Goal: Task Accomplishment & Management: Manage account settings

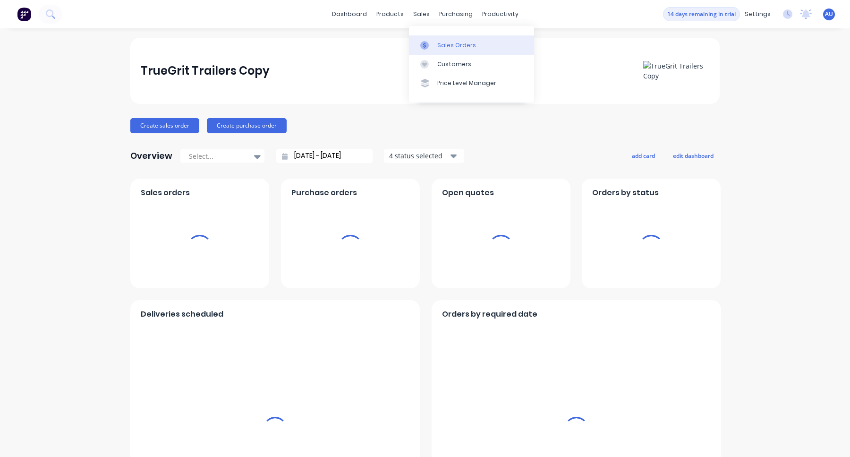
click at [433, 42] on div at bounding box center [427, 45] width 14 height 8
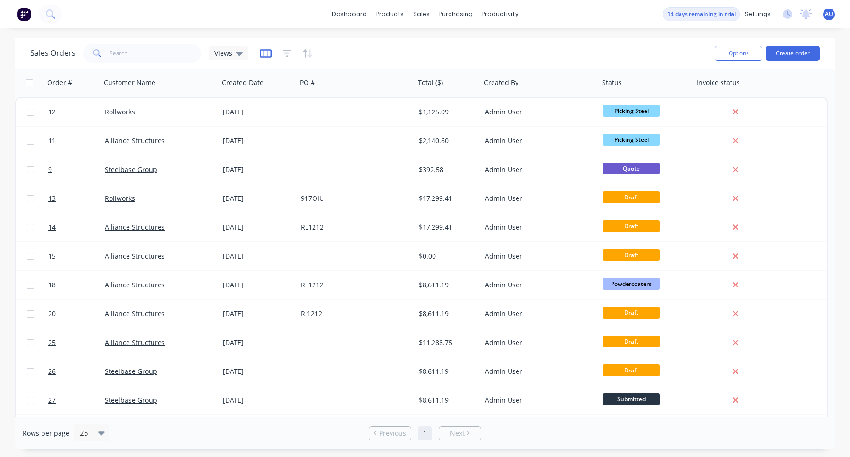
click at [264, 53] on icon "button" at bounding box center [266, 53] width 12 height 9
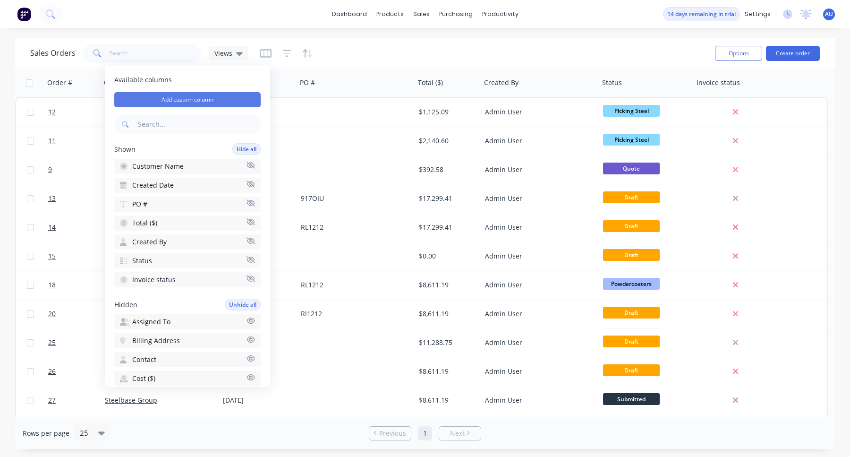
click at [245, 99] on button "Add custom column" at bounding box center [187, 99] width 146 height 15
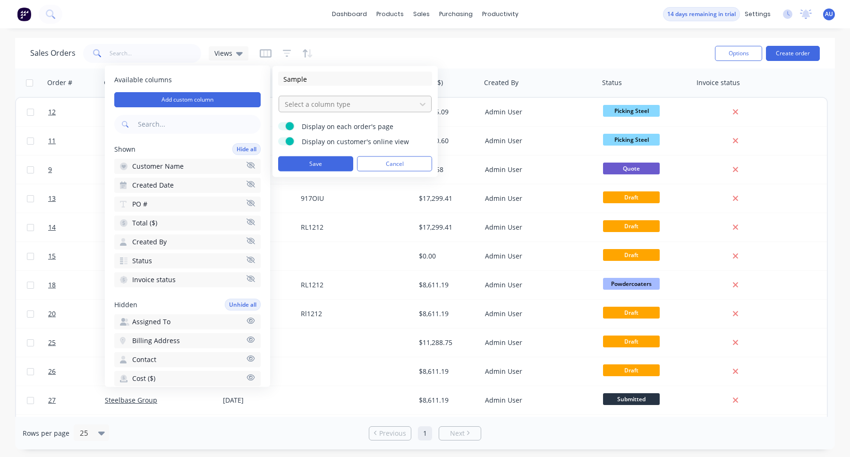
type input "Sample"
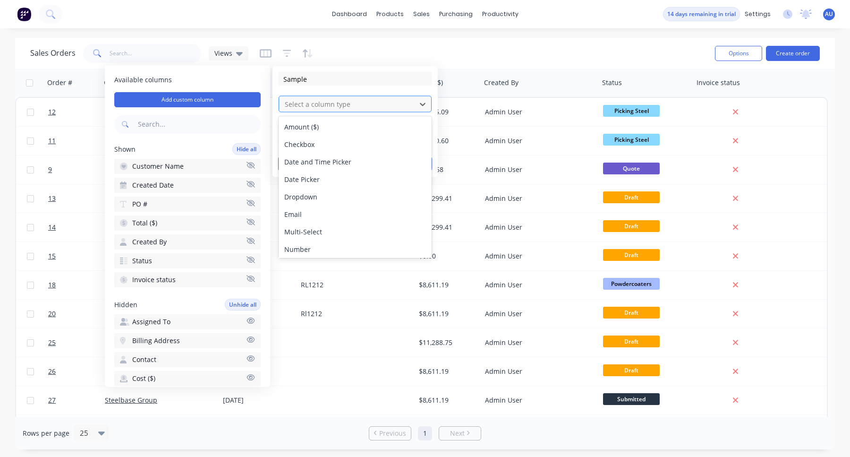
click at [355, 108] on div at bounding box center [347, 104] width 127 height 12
click at [331, 213] on div "Email" at bounding box center [355, 213] width 153 height 17
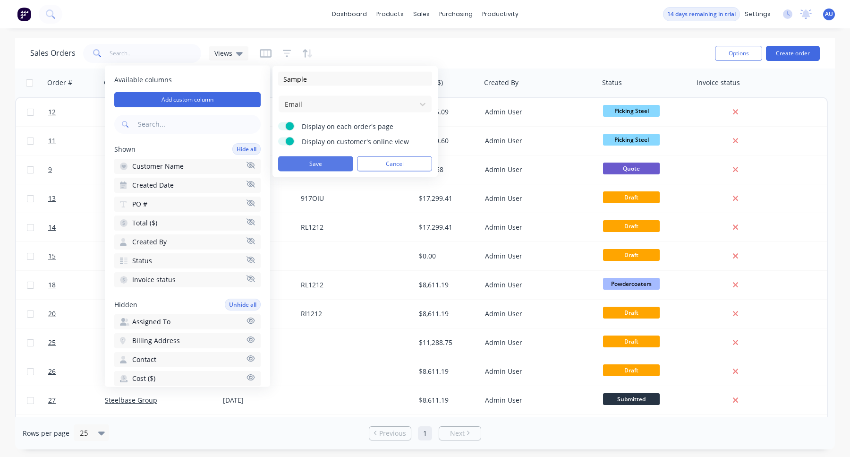
click at [328, 165] on button "Save" at bounding box center [315, 163] width 75 height 15
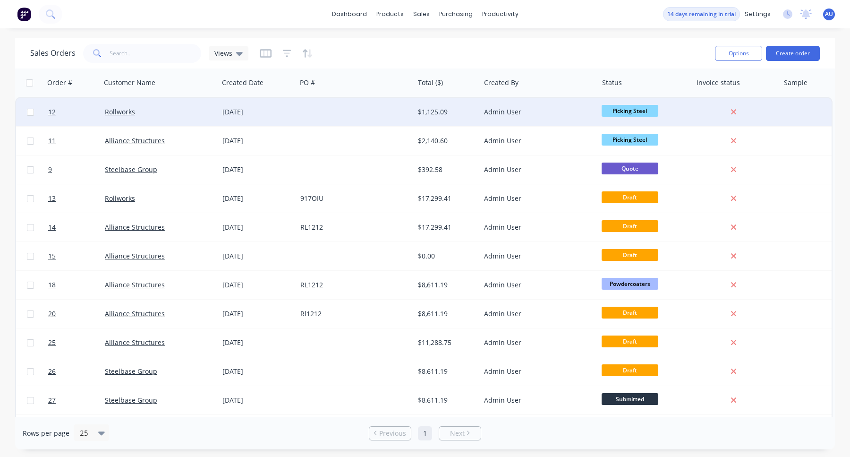
scroll to position [0, 4]
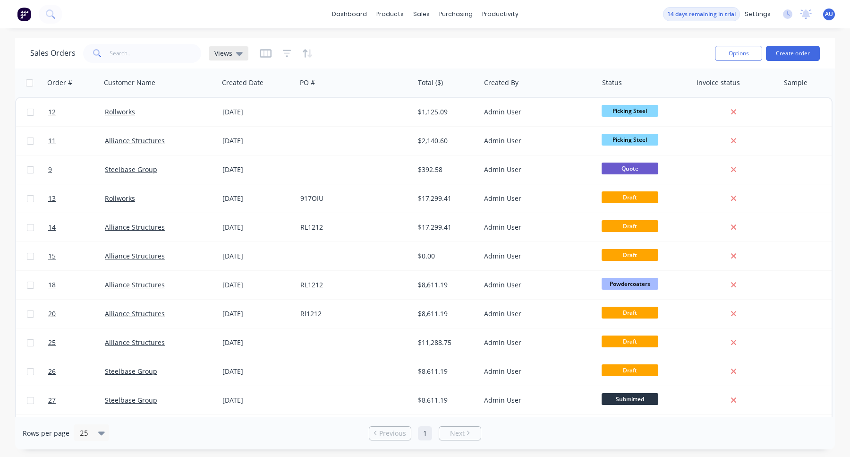
click at [239, 55] on icon at bounding box center [239, 53] width 7 height 10
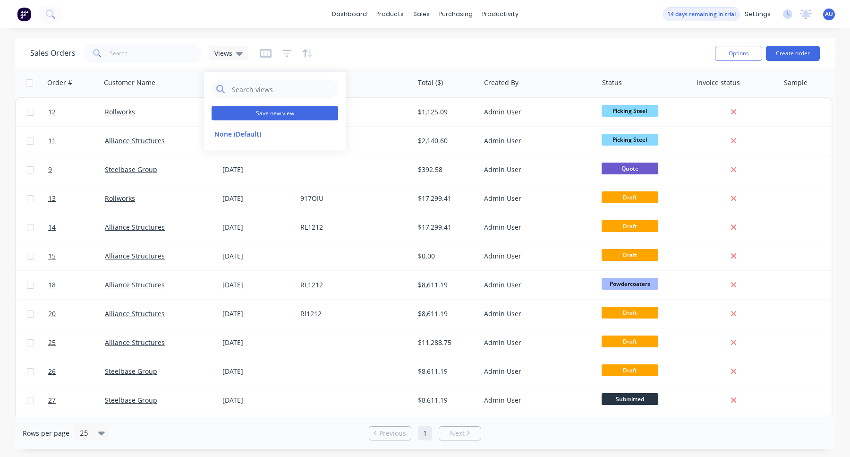
click at [279, 113] on button "Save new view" at bounding box center [275, 113] width 127 height 14
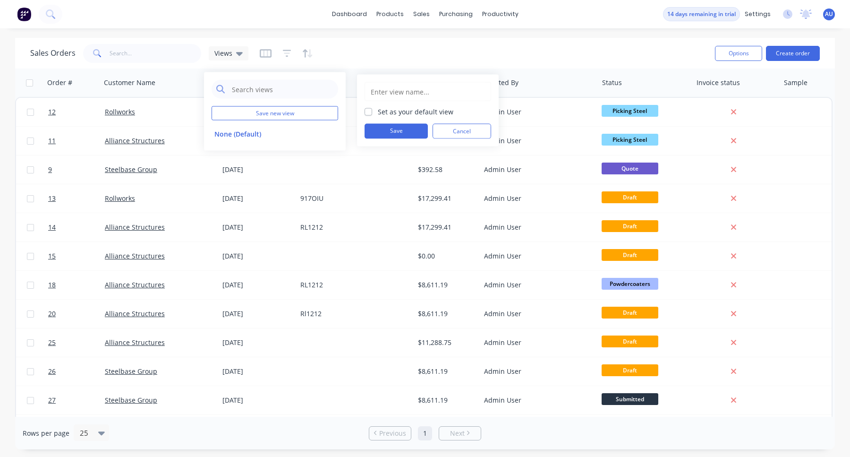
click at [421, 93] on input "text" at bounding box center [428, 92] width 116 height 18
type input "Sample"
click at [378, 110] on label "Set as your default view" at bounding box center [416, 112] width 76 height 10
click at [368, 110] on input "Set as your default view" at bounding box center [369, 111] width 8 height 9
checkbox input "true"
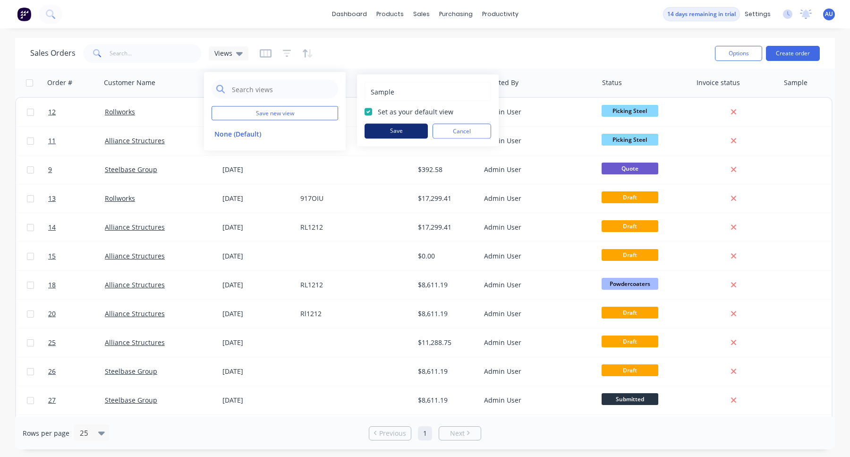
click at [386, 128] on button "Save" at bounding box center [396, 131] width 63 height 15
click at [548, 42] on div "Sales Orders Sample" at bounding box center [368, 53] width 677 height 23
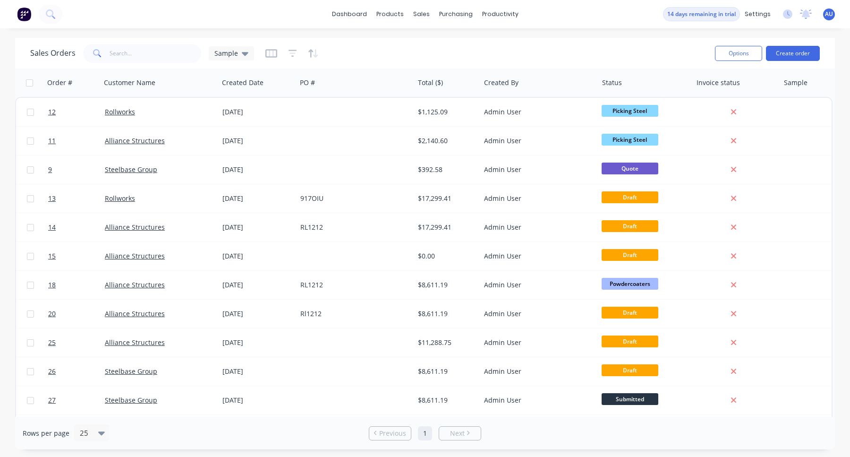
click at [830, 12] on span "AU" at bounding box center [829, 14] width 8 height 8
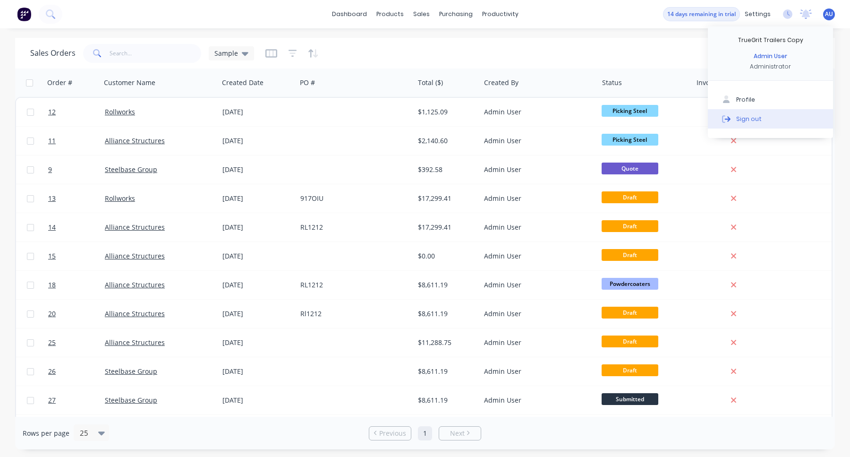
click at [781, 119] on button "Sign out" at bounding box center [770, 118] width 125 height 19
